Goal: Navigation & Orientation: Find specific page/section

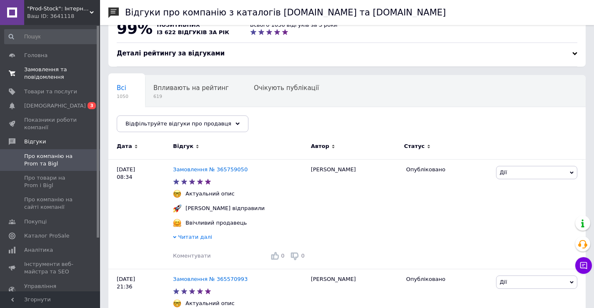
click at [61, 75] on span "Замовлення та повідомлення" at bounding box center [50, 73] width 53 height 15
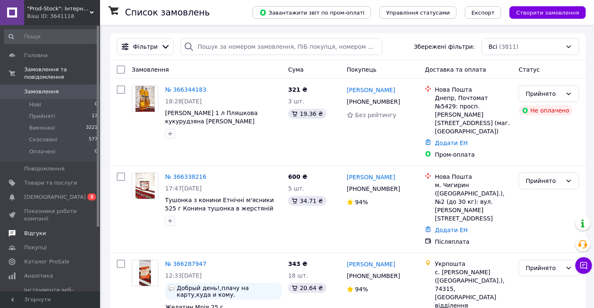
click at [47, 230] on span "Відгуки" at bounding box center [50, 234] width 53 height 8
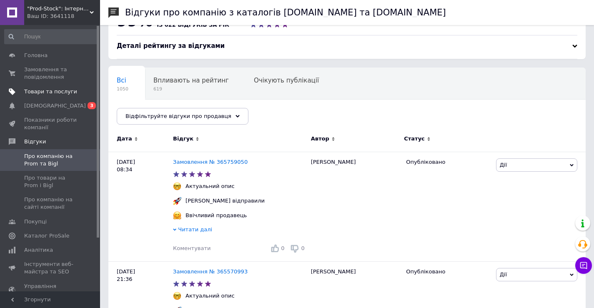
click at [53, 98] on link "Товари та послуги" at bounding box center [51, 92] width 103 height 14
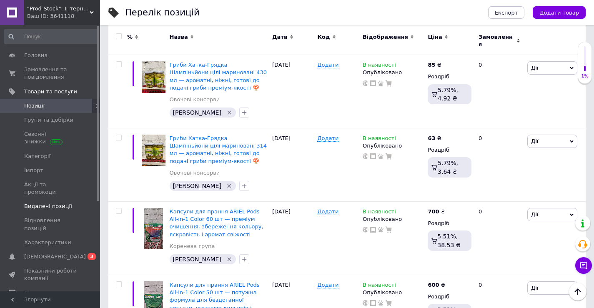
scroll to position [55, 0]
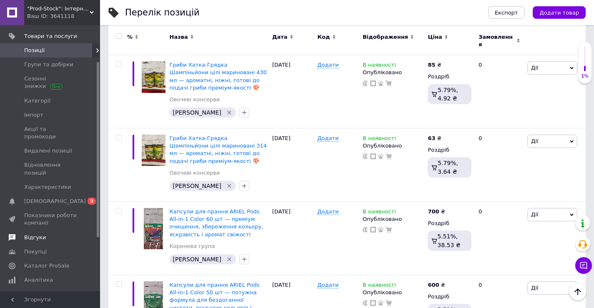
click at [46, 234] on span "Відгуки" at bounding box center [50, 238] width 53 height 8
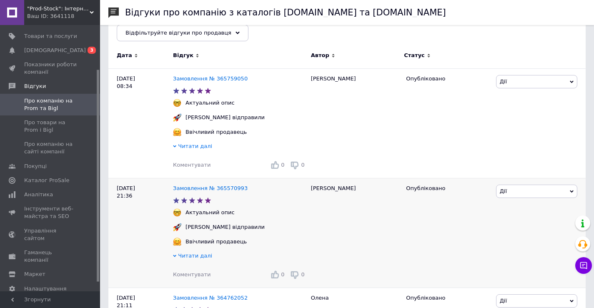
scroll to position [195, 0]
